Goal: Task Accomplishment & Management: Complete application form

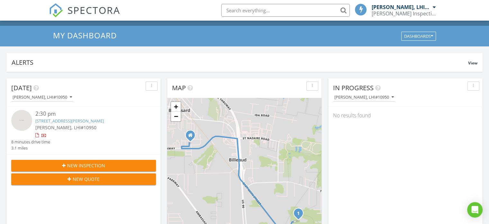
scroll to position [32, 0]
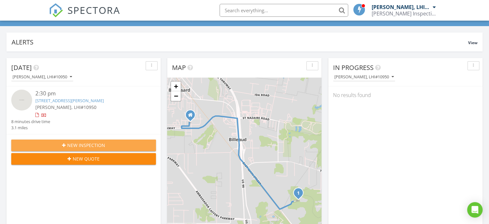
click at [96, 142] on span "New Inspection" at bounding box center [86, 145] width 38 height 7
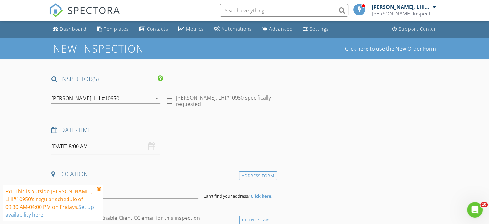
click at [117, 147] on input "08/29/2025 8:00 AM" at bounding box center [105, 146] width 109 height 16
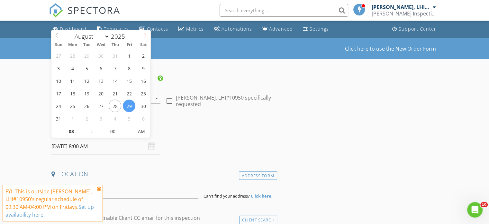
select select "8"
click at [145, 33] on icon at bounding box center [145, 35] width 5 height 5
type input "09/03/2025 8:00 AM"
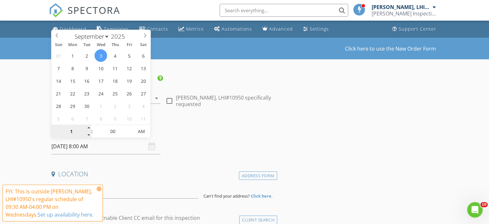
type input "11"
type input "09/03/2025 11:00 AM"
click at [228, 130] on h4 "Date/Time" at bounding box center [162, 129] width 223 height 8
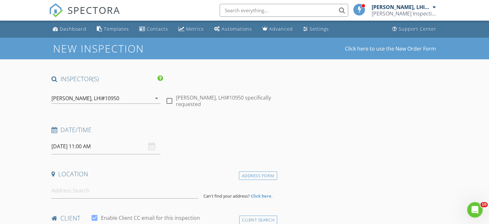
scroll to position [64, 0]
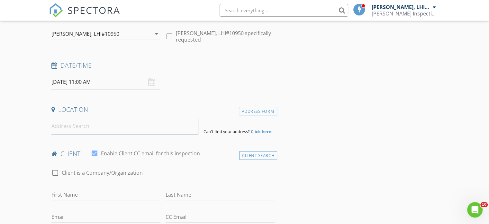
click at [131, 127] on input at bounding box center [124, 126] width 147 height 16
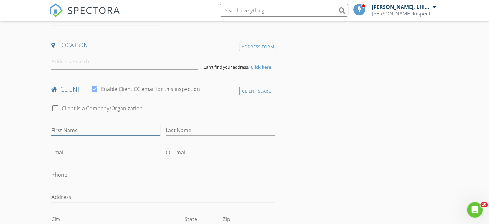
click at [125, 125] on input "First Name" at bounding box center [105, 130] width 109 height 11
type input "Laycie"
type input "Batiste"
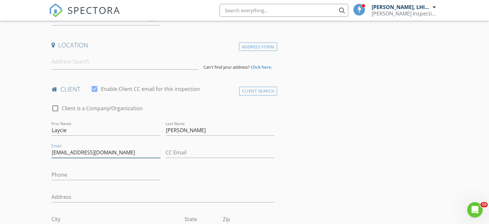
type input "layciabatiste1@gmail.com"
type input "337-296-6078"
click at [78, 130] on input "Laycie" at bounding box center [105, 130] width 109 height 11
type input "Laycia"
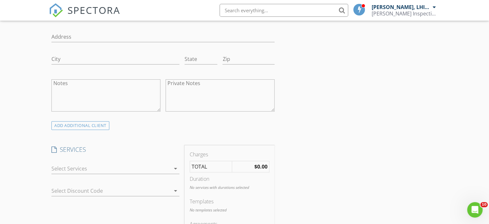
scroll to position [290, 0]
click at [92, 163] on div at bounding box center [110, 167] width 119 height 10
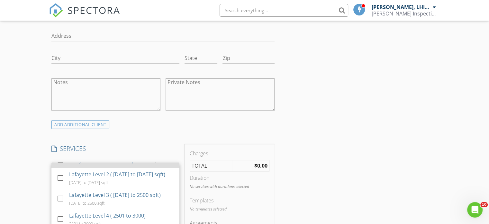
scroll to position [0, 0]
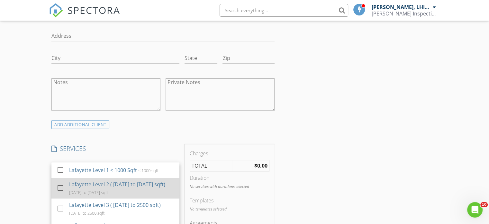
click at [98, 178] on div "Lafayette Level 2 ( 1000 to 1999 sqft) 1001 to 1999 sqft" at bounding box center [122, 188] width 106 height 21
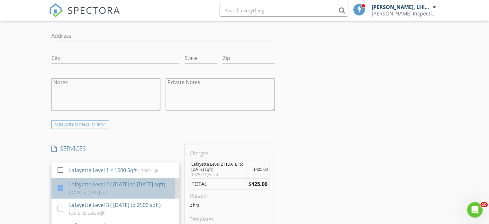
click at [112, 180] on div "Lafayette Level 2 ( 1000 to 1999 sqft)" at bounding box center [117, 184] width 96 height 8
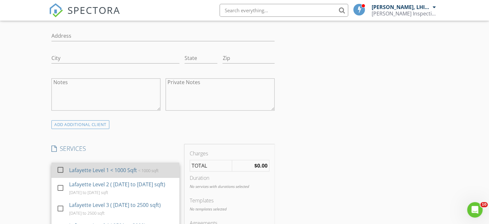
drag, startPoint x: 118, startPoint y: 168, endPoint x: 152, endPoint y: 170, distance: 34.2
click at [118, 169] on div "Lafayette Level 1 < 1000 Sqft" at bounding box center [103, 170] width 68 height 8
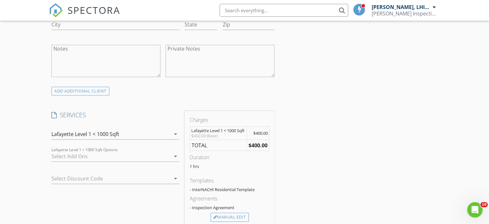
scroll to position [354, 0]
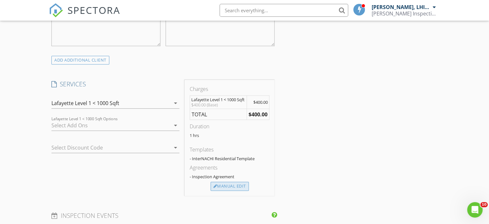
click at [239, 190] on div "Manual Edit" at bounding box center [230, 185] width 38 height 9
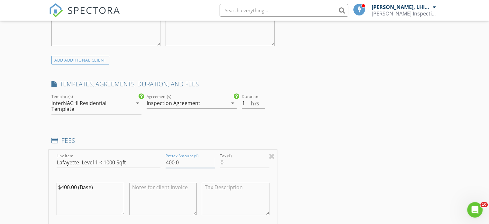
drag, startPoint x: 183, startPoint y: 164, endPoint x: 60, endPoint y: 174, distance: 123.3
click at [59, 175] on div "Line Item Lafayette Level 1 < 1000 Sqft Pretax Amount ($) 400.0 Tax ($) 0 $400.…" at bounding box center [163, 188] width 228 height 78
type input "375.00"
click at [107, 186] on textarea "$400.00 (Base)" at bounding box center [91, 198] width 68 height 32
click at [72, 184] on textarea "$400.00 (Base)" at bounding box center [91, 198] width 68 height 32
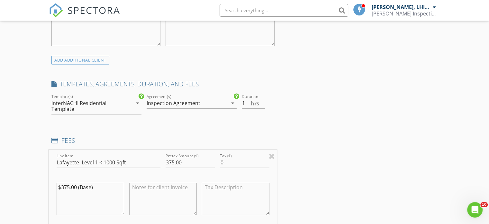
type textarea "$375.00 (Base)"
click at [32, 169] on div "New Inspection Click here to use the New Order Form INSPECTOR(S) check_box Shaw…" at bounding box center [244, 218] width 489 height 1068
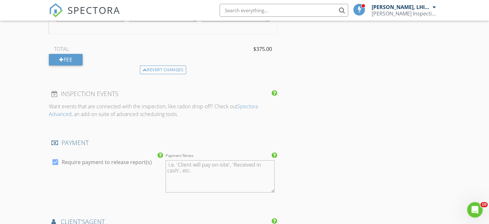
scroll to position [611, 0]
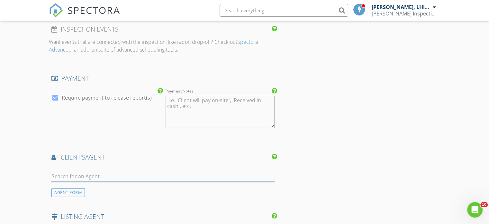
click at [85, 178] on input "text" at bounding box center [162, 176] width 223 height 11
type input "e"
click at [76, 189] on div "AGENT FORM" at bounding box center [67, 192] width 33 height 9
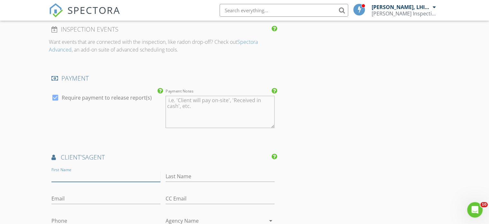
click at [85, 173] on input "First Name" at bounding box center [105, 176] width 109 height 11
type input "[PERSON_NAME]"
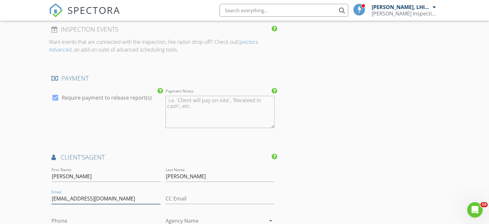
type input "[EMAIL_ADDRESS][DOMAIN_NAME]"
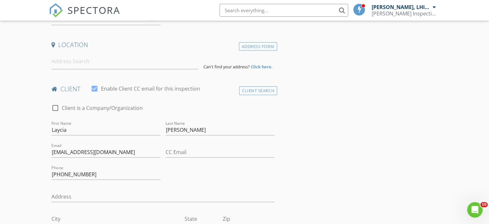
scroll to position [32, 0]
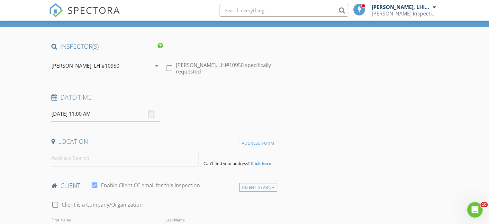
click at [99, 163] on input at bounding box center [124, 158] width 147 height 16
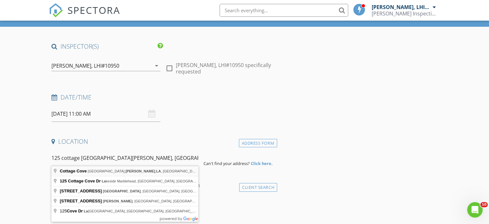
type input "Cottage Cove, Cottage Cove Drive, Maurice, LA, USA"
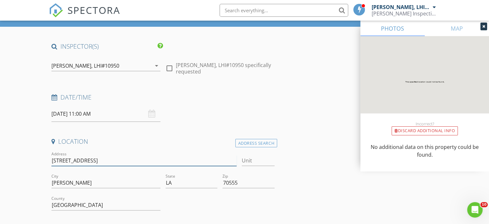
drag, startPoint x: 60, startPoint y: 161, endPoint x: 65, endPoint y: 175, distance: 14.8
click at [60, 162] on input "120 Cottage Cove Drive" at bounding box center [143, 160] width 185 height 11
type input "[STREET_ADDRESS]"
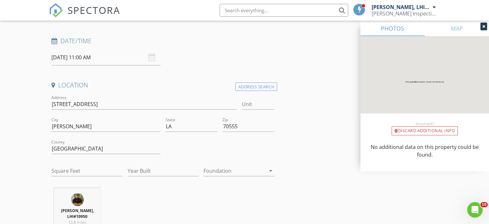
scroll to position [97, 0]
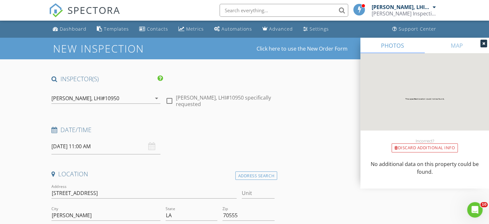
click at [486, 44] on div at bounding box center [484, 44] width 7 height 8
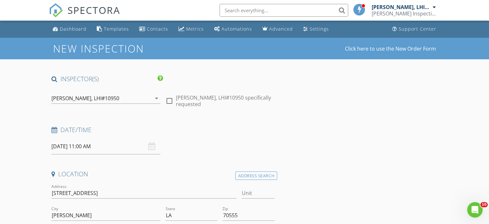
drag, startPoint x: 363, startPoint y: 123, endPoint x: 359, endPoint y: 124, distance: 3.9
click at [106, 152] on input "09/03/2025 11:00 AM" at bounding box center [105, 146] width 109 height 16
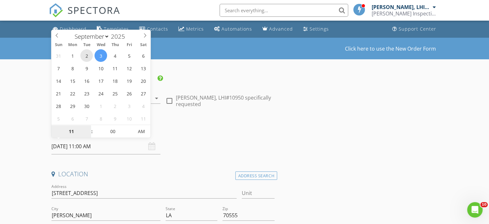
type input "09/02/2025 11:00 AM"
type input "12"
type input "09/02/2025 12:00 AM"
click at [111, 129] on input "00" at bounding box center [113, 131] width 40 height 13
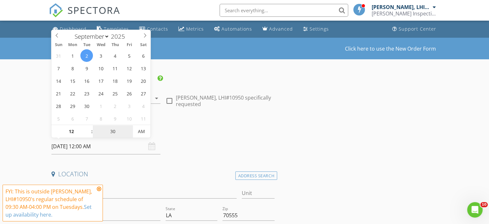
type input "30"
click at [199, 132] on h4 "Date/Time" at bounding box center [162, 129] width 223 height 8
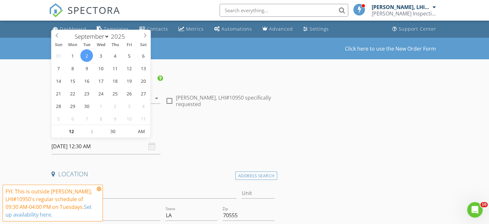
drag, startPoint x: 126, startPoint y: 146, endPoint x: 132, endPoint y: 152, distance: 8.0
click at [126, 147] on input "09/02/2025 12:30 AM" at bounding box center [105, 146] width 109 height 16
type input "[DATE] 12:30 PM"
click at [139, 134] on span "AM" at bounding box center [142, 131] width 18 height 13
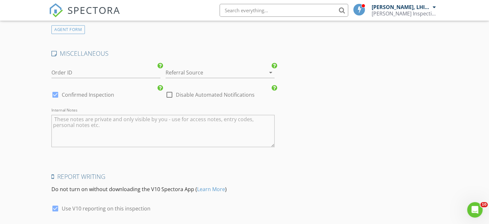
scroll to position [1142, 0]
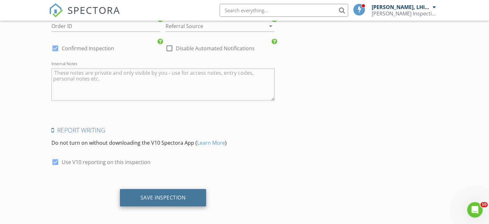
click at [179, 197] on div "Save Inspection" at bounding box center [163, 197] width 45 height 6
